Goal: Task Accomplishment & Management: Manage account settings

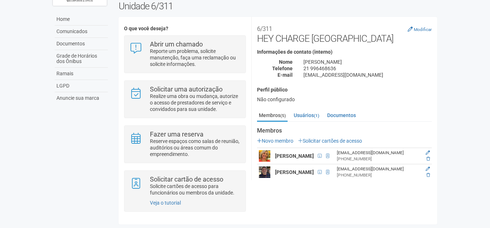
scroll to position [42, 0]
click at [303, 111] on link "Usuários (1)" at bounding box center [306, 115] width 29 height 11
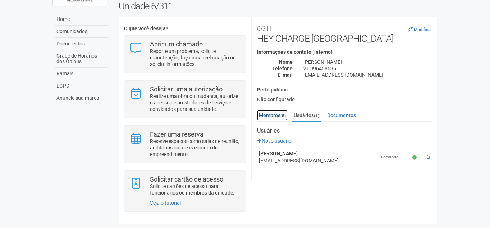
click at [277, 114] on link "Membros (5)" at bounding box center [272, 115] width 31 height 11
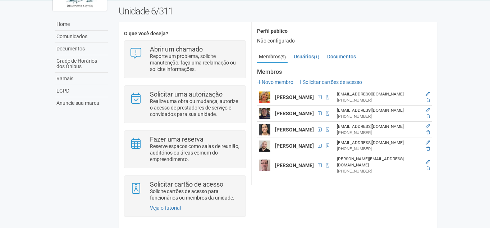
scroll to position [42, 0]
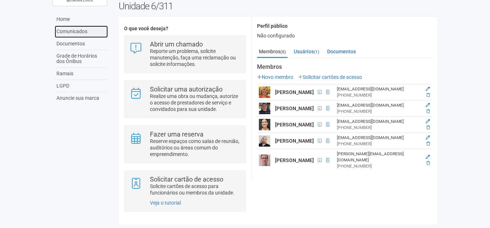
click at [84, 29] on link "Comunicados" at bounding box center [81, 32] width 53 height 12
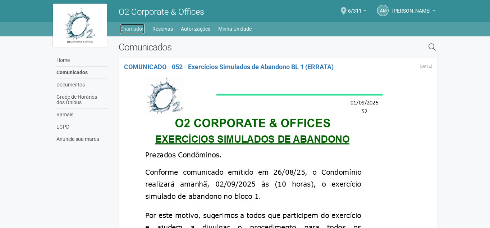
click at [138, 28] on link "Chamados" at bounding box center [132, 29] width 24 height 10
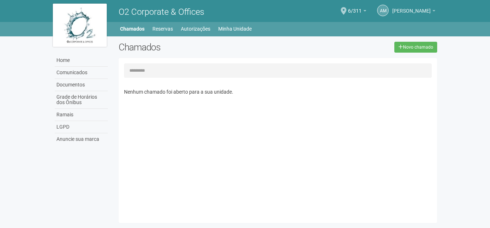
click at [434, 12] on b at bounding box center [433, 10] width 3 height 1
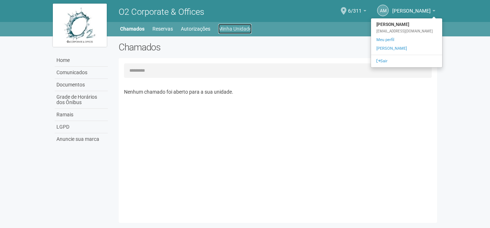
click at [226, 29] on link "Minha Unidade" at bounding box center [234, 29] width 33 height 10
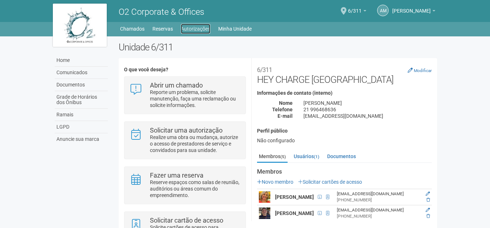
click at [191, 25] on link "Autorizações" at bounding box center [195, 29] width 29 height 10
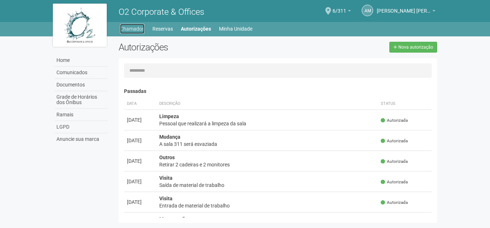
click at [131, 27] on link "Chamados" at bounding box center [132, 29] width 24 height 10
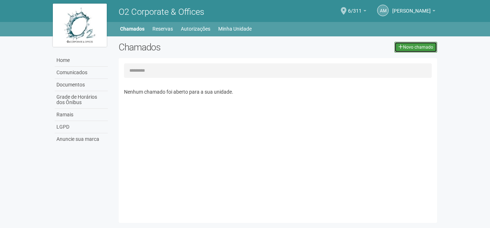
click at [424, 47] on link "Novo chamado" at bounding box center [415, 47] width 43 height 11
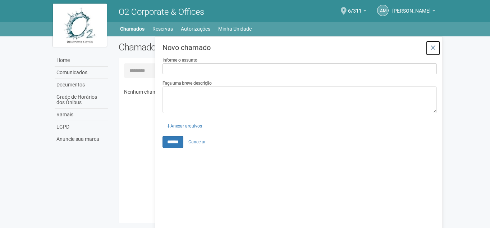
click at [436, 45] on icon at bounding box center [432, 47] width 5 height 7
click at [434, 47] on icon at bounding box center [432, 47] width 5 height 7
click at [68, 85] on link "Documentos" at bounding box center [81, 85] width 53 height 12
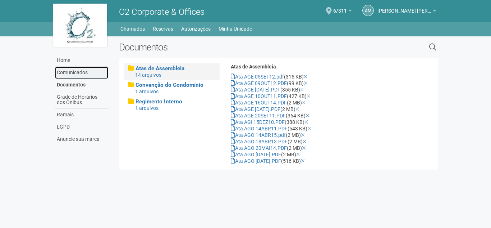
click at [68, 69] on link "Comunicados" at bounding box center [81, 73] width 53 height 12
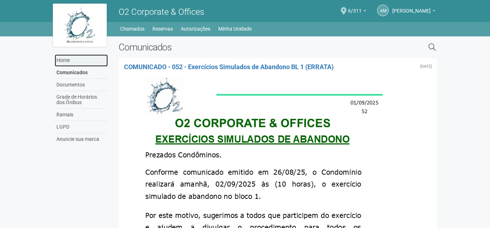
click at [65, 63] on link "Home" at bounding box center [81, 60] width 53 height 12
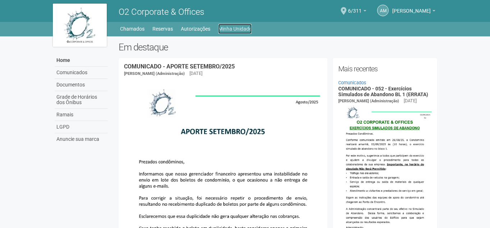
click at [232, 27] on link "Minha Unidade" at bounding box center [234, 29] width 33 height 10
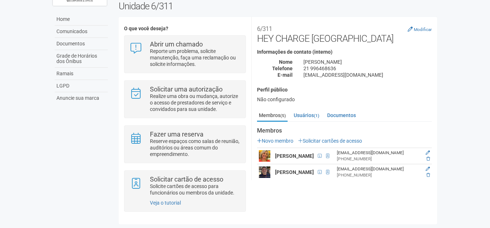
scroll to position [42, 0]
click at [295, 115] on link "Usuários (1)" at bounding box center [306, 115] width 29 height 11
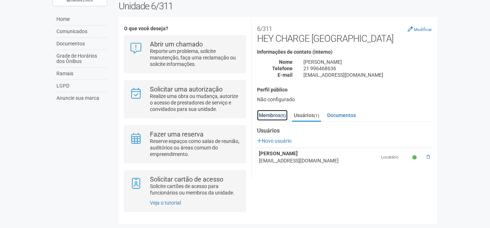
click at [267, 112] on link "Membros (5)" at bounding box center [272, 115] width 31 height 11
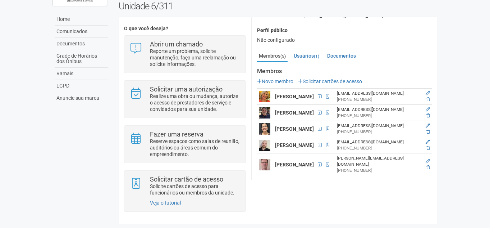
scroll to position [66, 0]
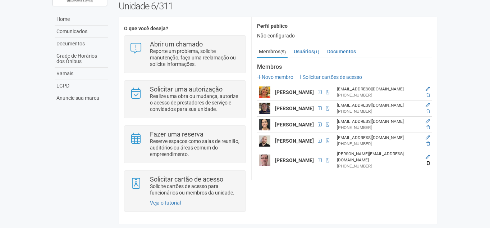
click at [428, 164] on icon at bounding box center [428, 163] width 4 height 4
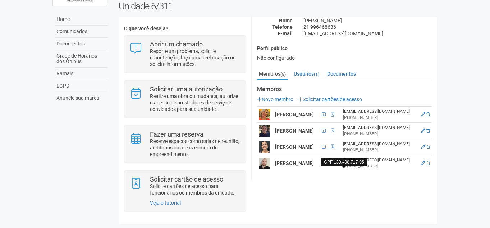
scroll to position [48, 0]
click at [427, 164] on icon at bounding box center [428, 163] width 4 height 4
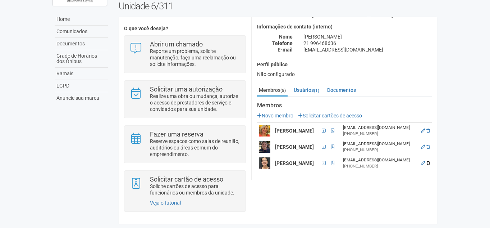
drag, startPoint x: 427, startPoint y: 164, endPoint x: 271, endPoint y: 34, distance: 203.2
click at [427, 164] on icon at bounding box center [428, 163] width 4 height 4
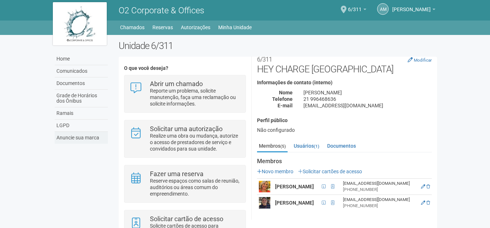
scroll to position [0, 0]
